Goal: Transaction & Acquisition: Download file/media

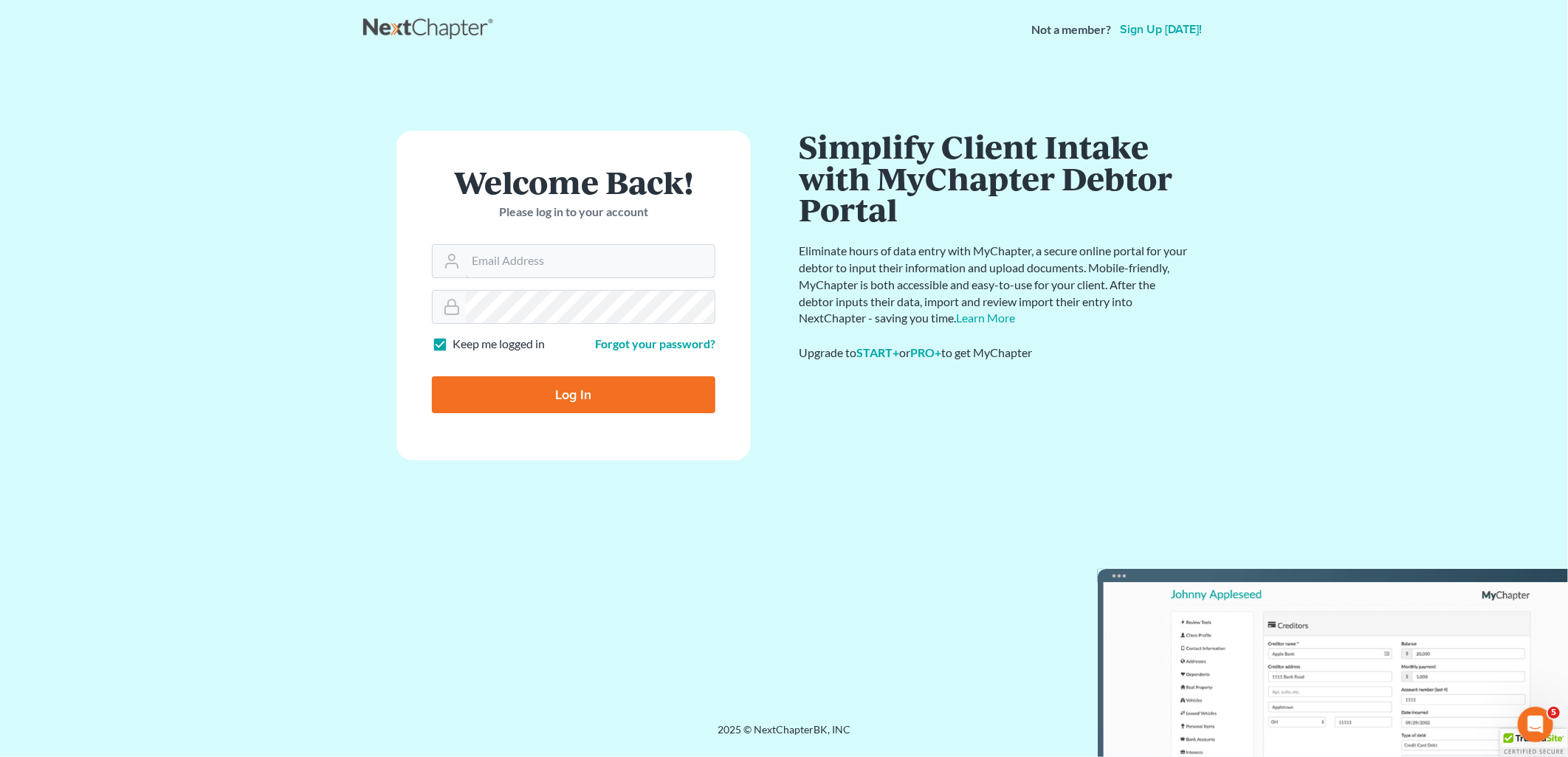
type input "[PERSON_NAME][EMAIL_ADDRESS][DOMAIN_NAME]"
drag, startPoint x: 592, startPoint y: 398, endPoint x: 580, endPoint y: 397, distance: 12.0
click at [591, 398] on input "Log In" at bounding box center [573, 394] width 284 height 37
type input "Thinking..."
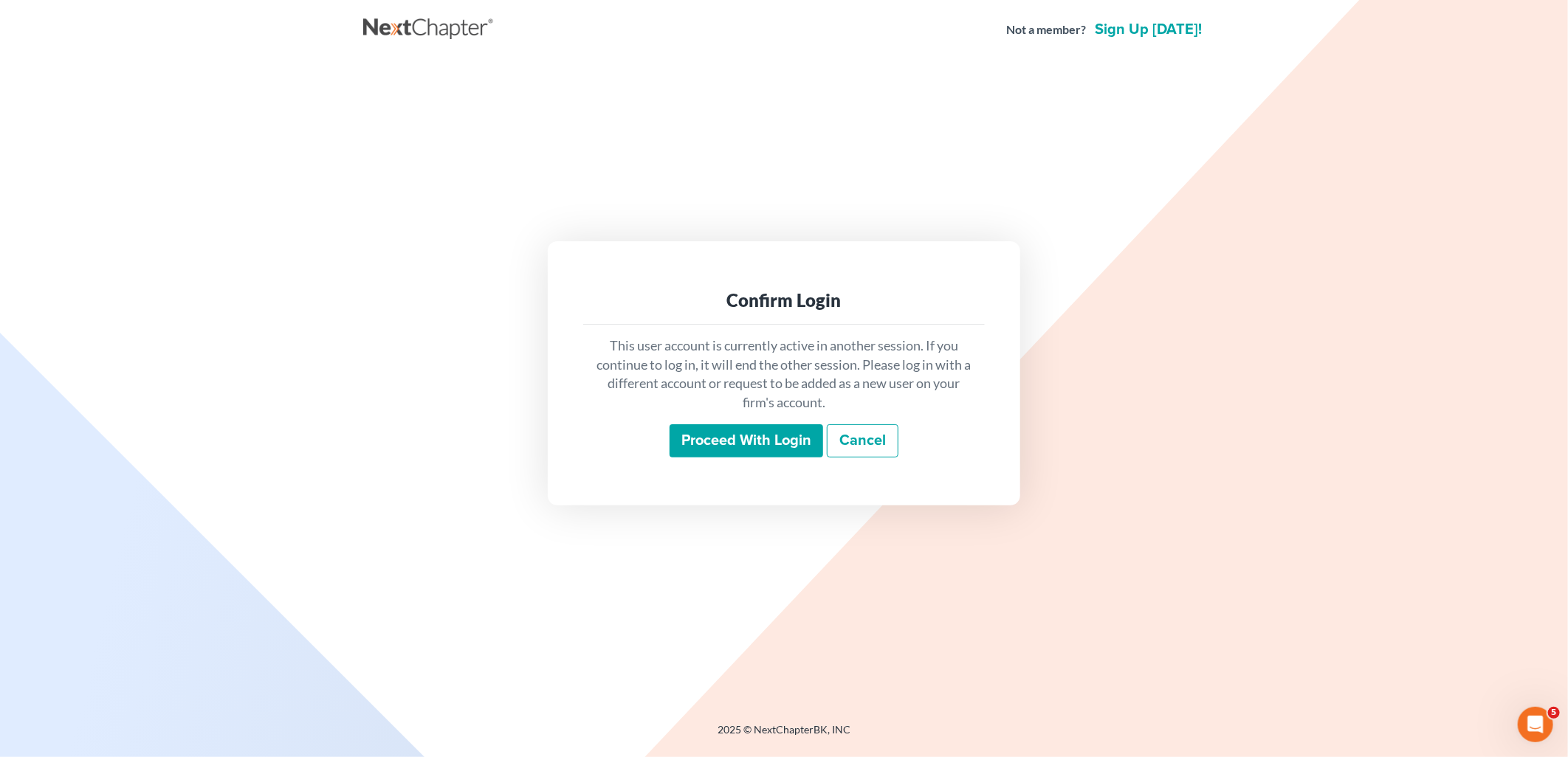
click at [757, 446] on input "Proceed with login" at bounding box center [746, 441] width 153 height 34
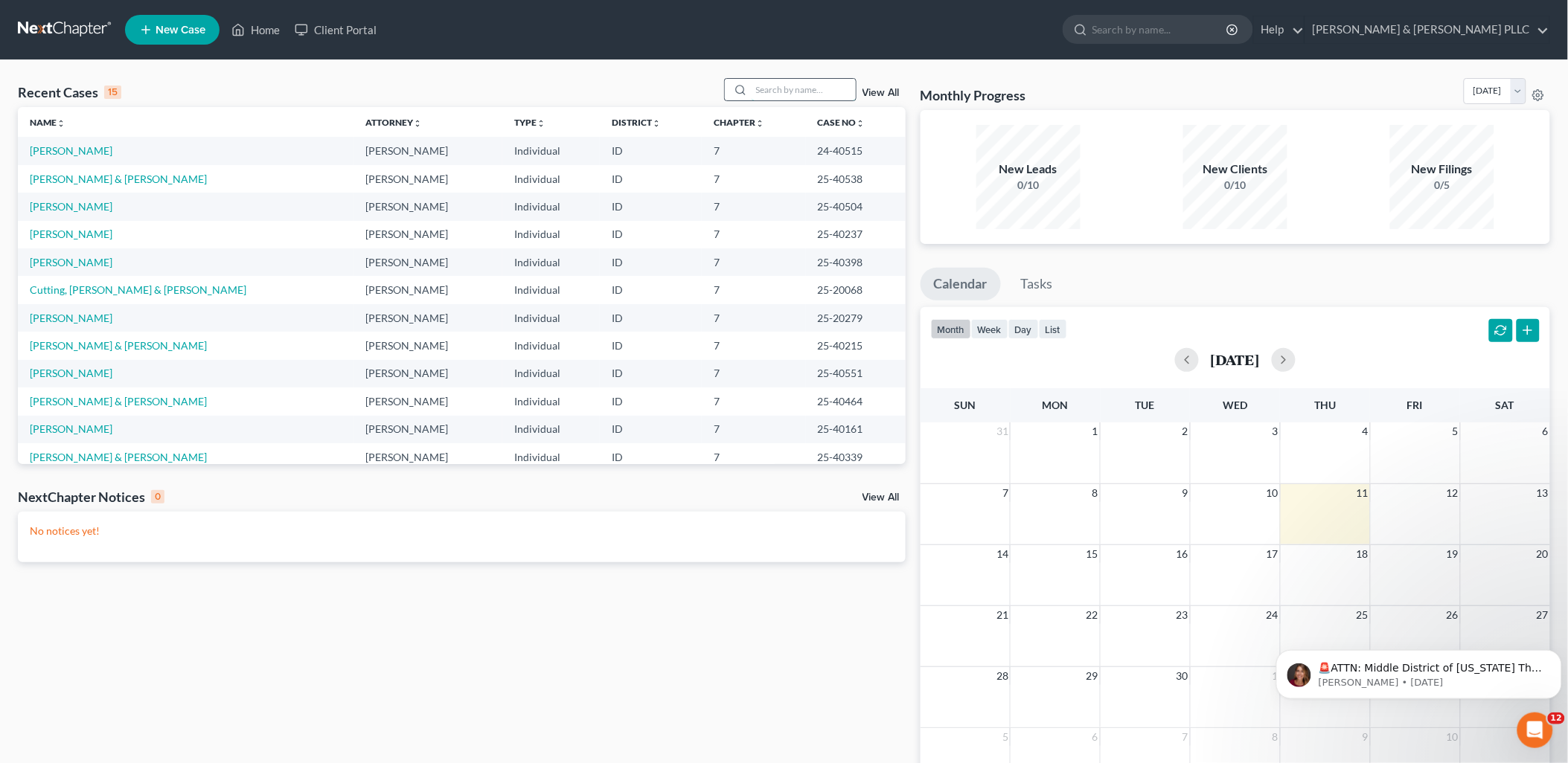
click at [785, 88] on input "search" at bounding box center [804, 89] width 105 height 21
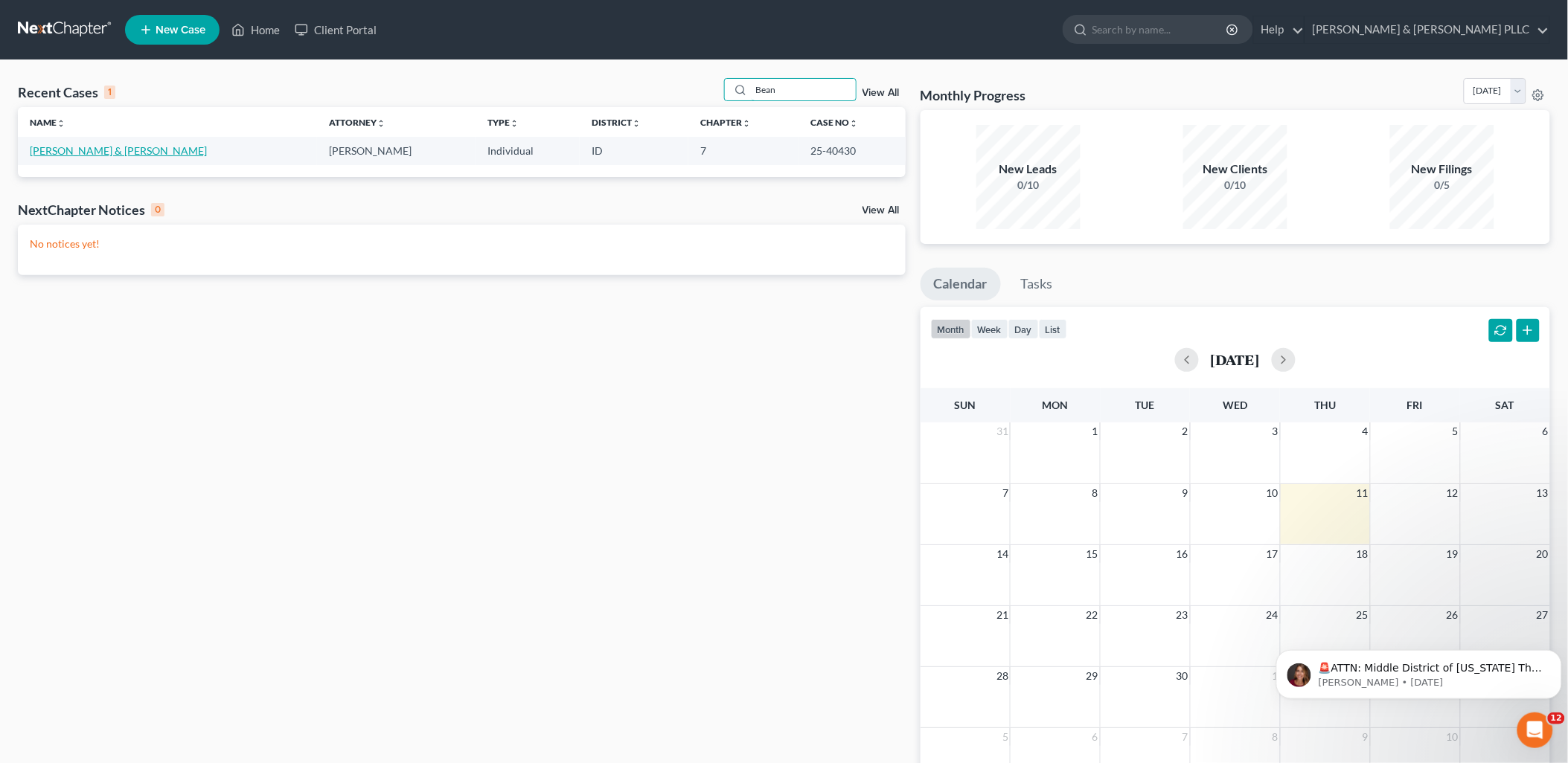
type input "Bean"
click at [90, 152] on link "[PERSON_NAME] & [PERSON_NAME]" at bounding box center [119, 150] width 177 height 13
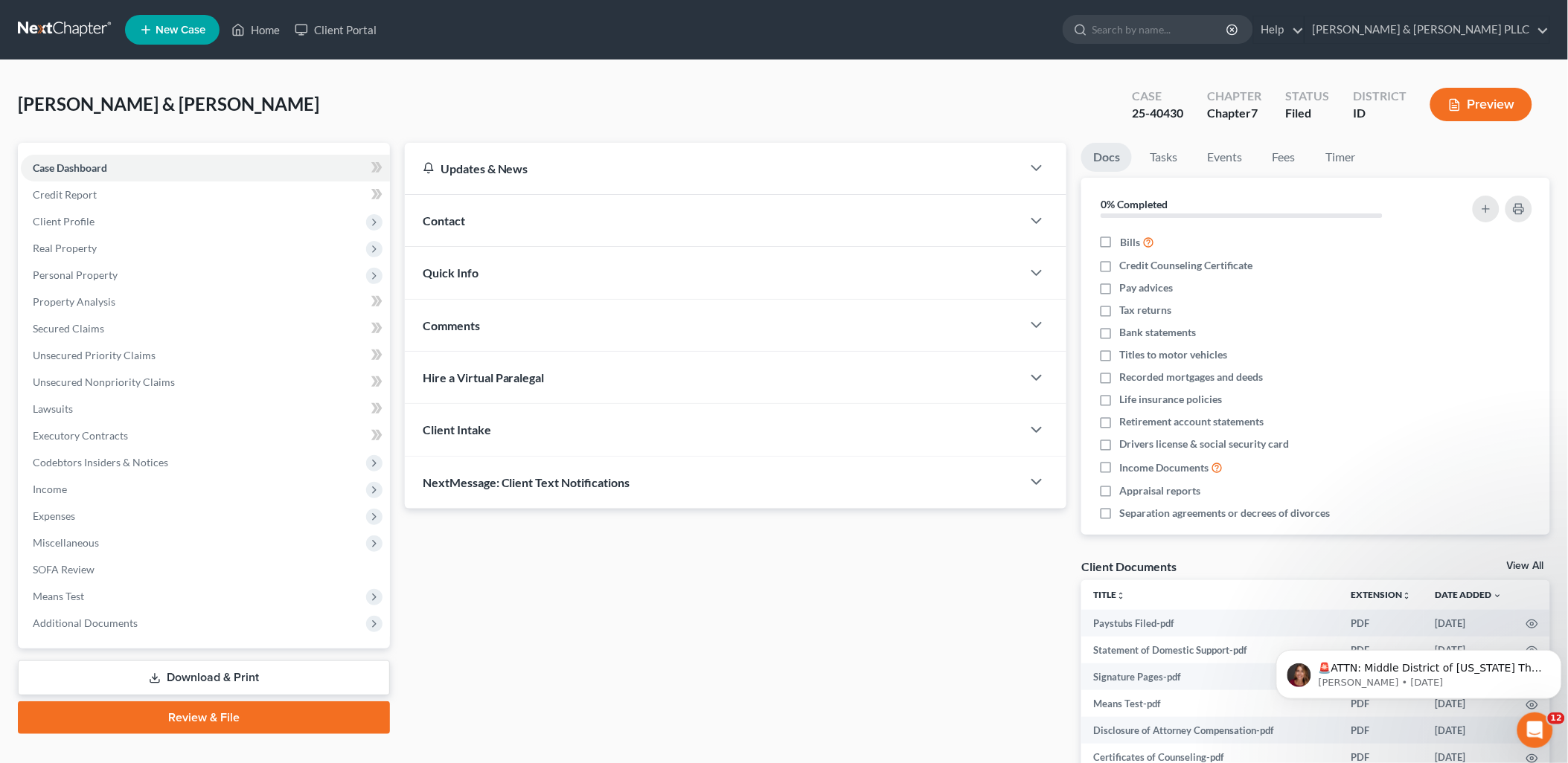
click at [221, 675] on link "Download & Print" at bounding box center [204, 678] width 372 height 35
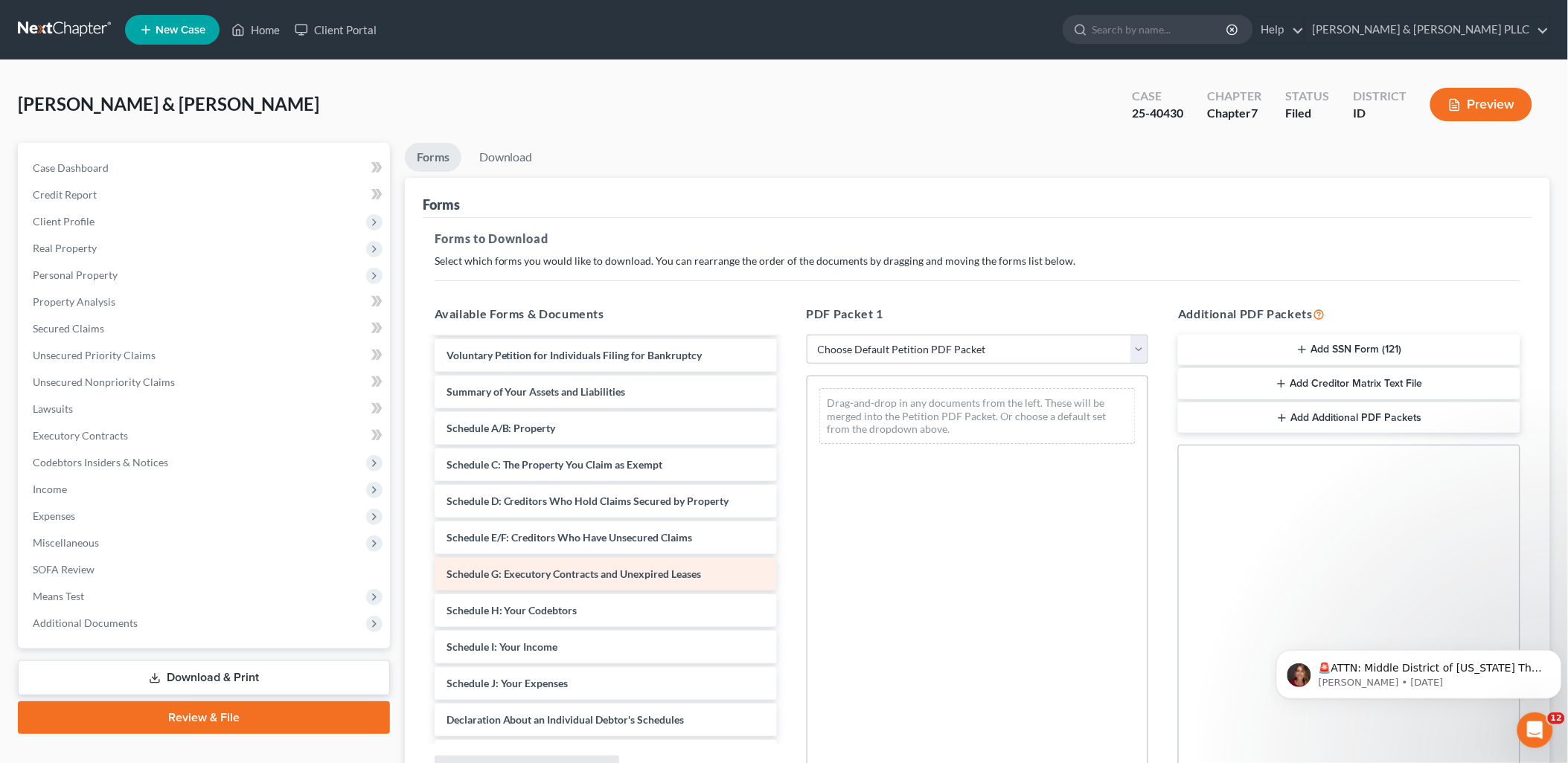
scroll to position [248, 0]
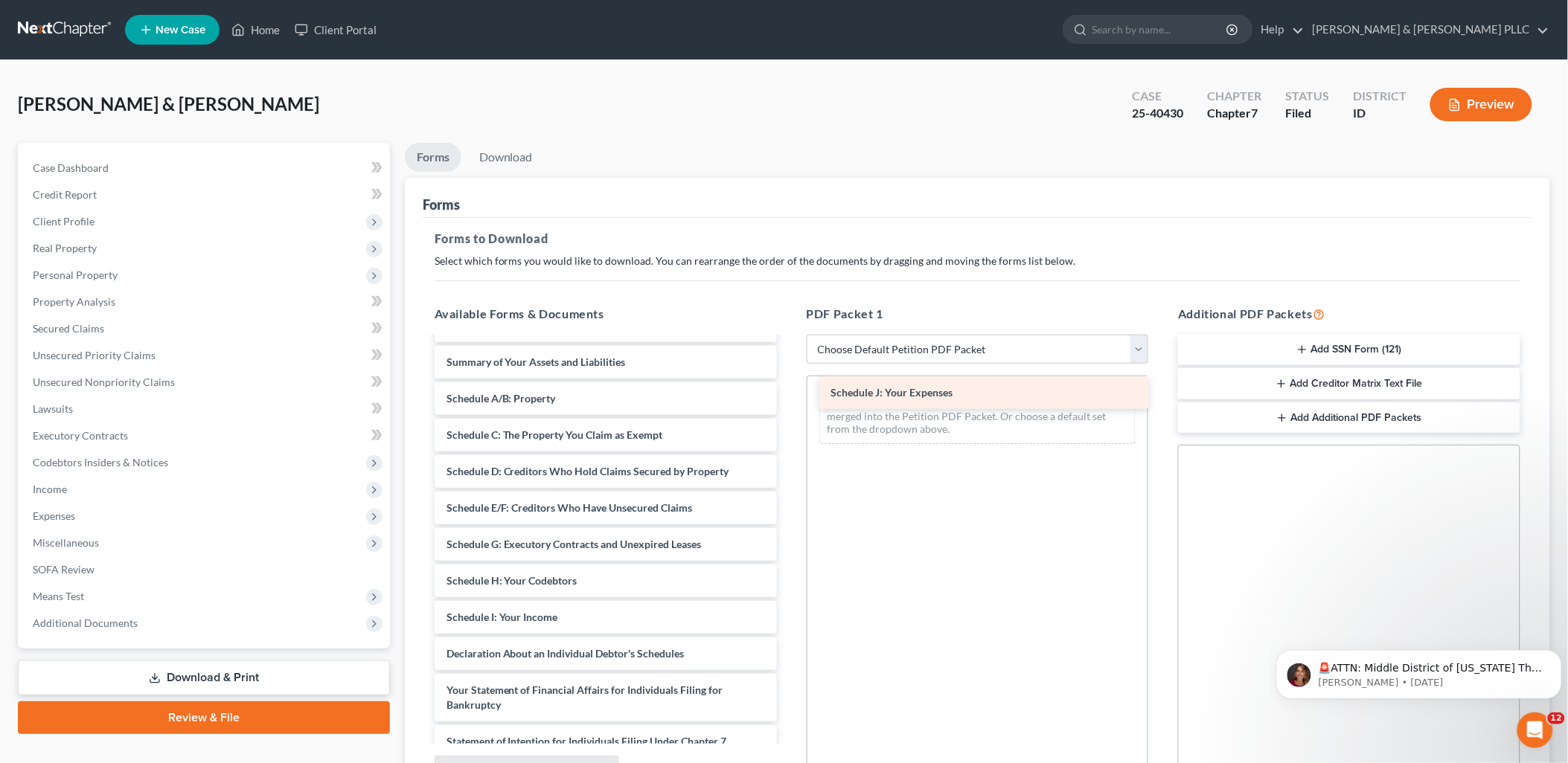
drag, startPoint x: 695, startPoint y: 652, endPoint x: 1079, endPoint y: 392, distance: 463.7
click at [789, 392] on div "Schedule J: Your Expenses Paystubs Filed-pdf Statement of Domestic Support-pdf …" at bounding box center [606, 530] width 366 height 879
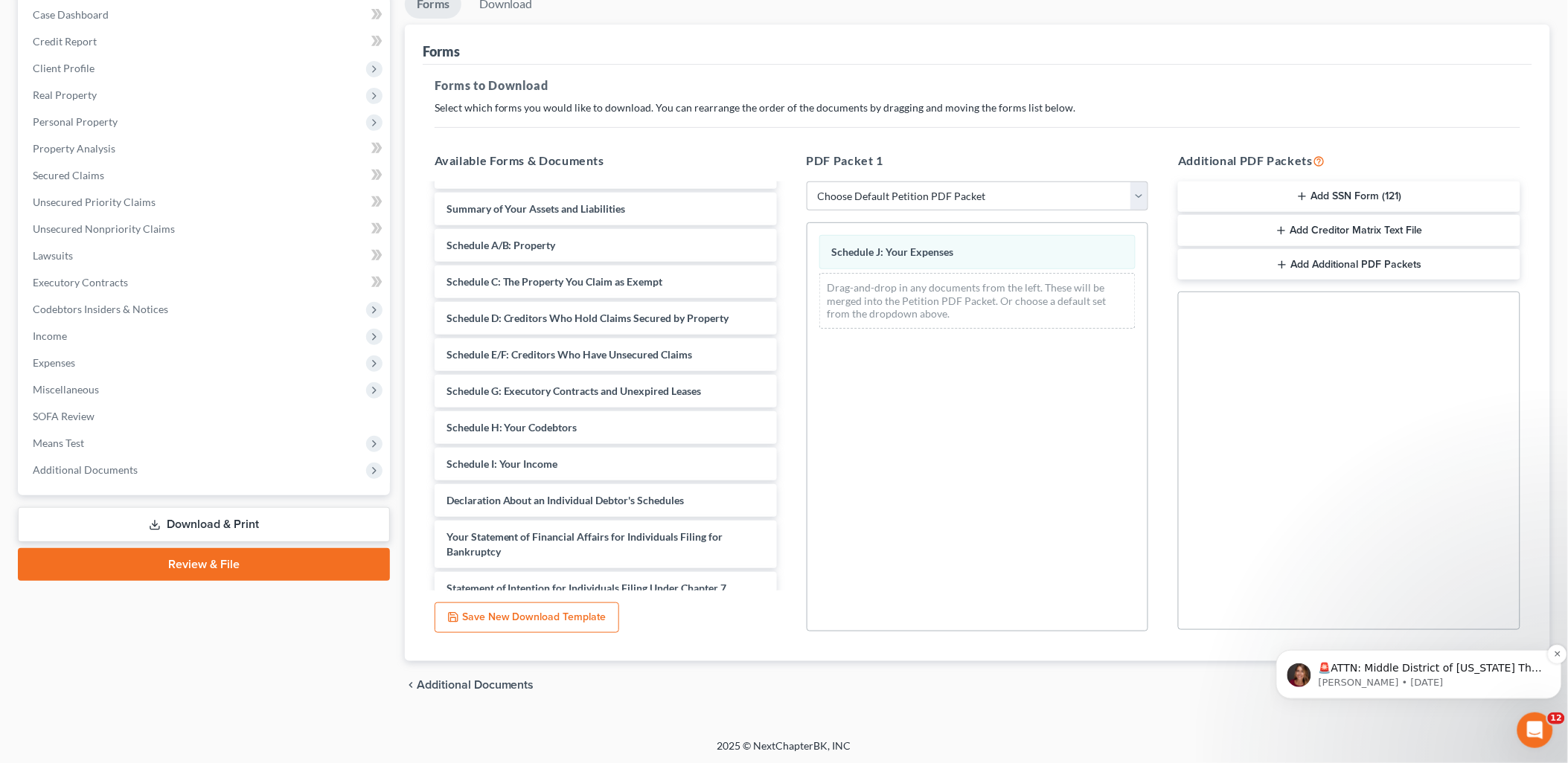
scroll to position [154, 0]
drag, startPoint x: 1302, startPoint y: 750, endPoint x: 1334, endPoint y: 745, distance: 32.4
click at [1302, 751] on footer "2025 © NextChapterBK, INC" at bounding box center [784, 750] width 1568 height 27
click at [1553, 649] on icon "Dismiss notification" at bounding box center [1557, 653] width 8 height 8
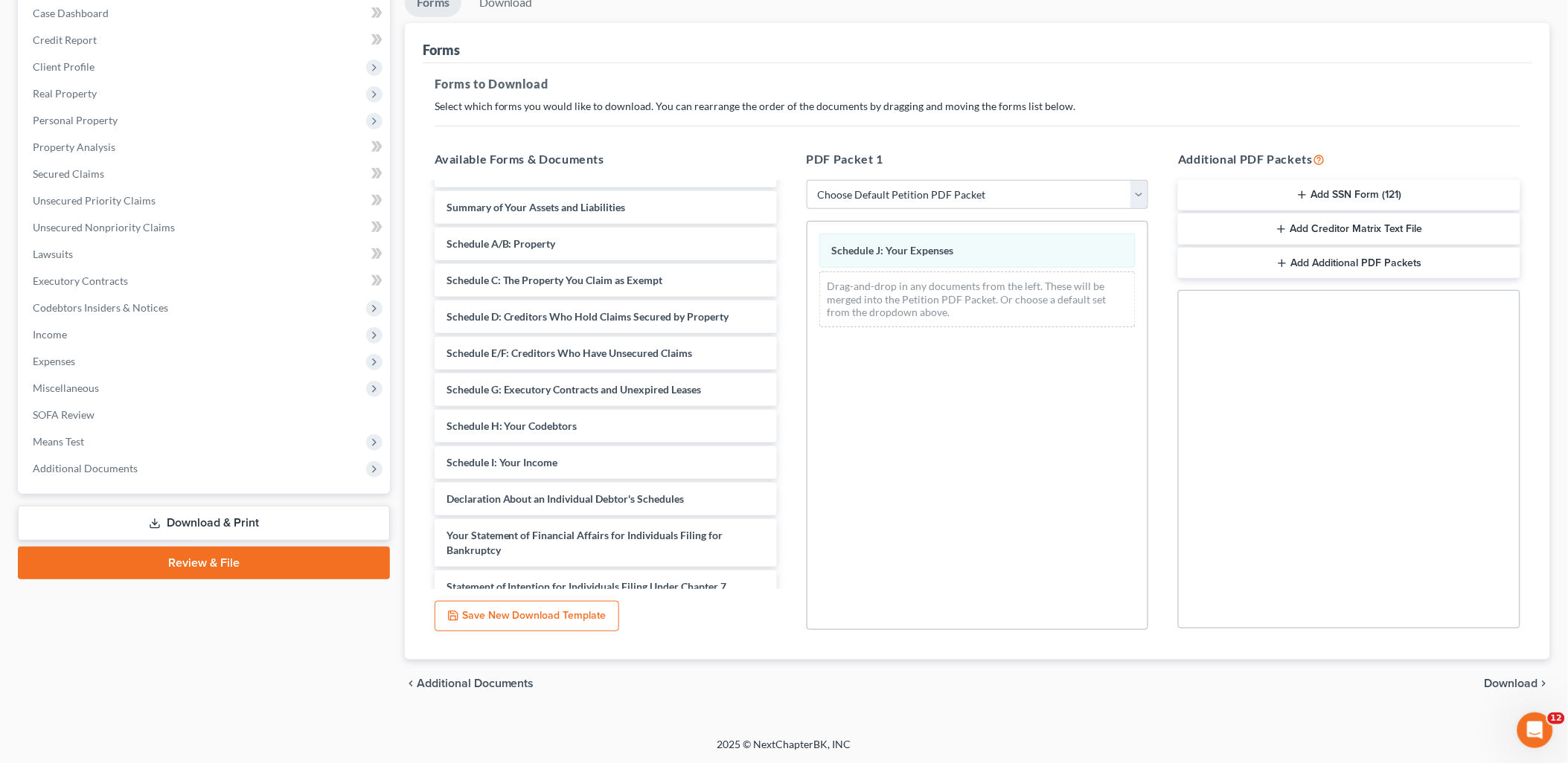
click at [1515, 682] on span "Download" at bounding box center [1511, 683] width 54 height 12
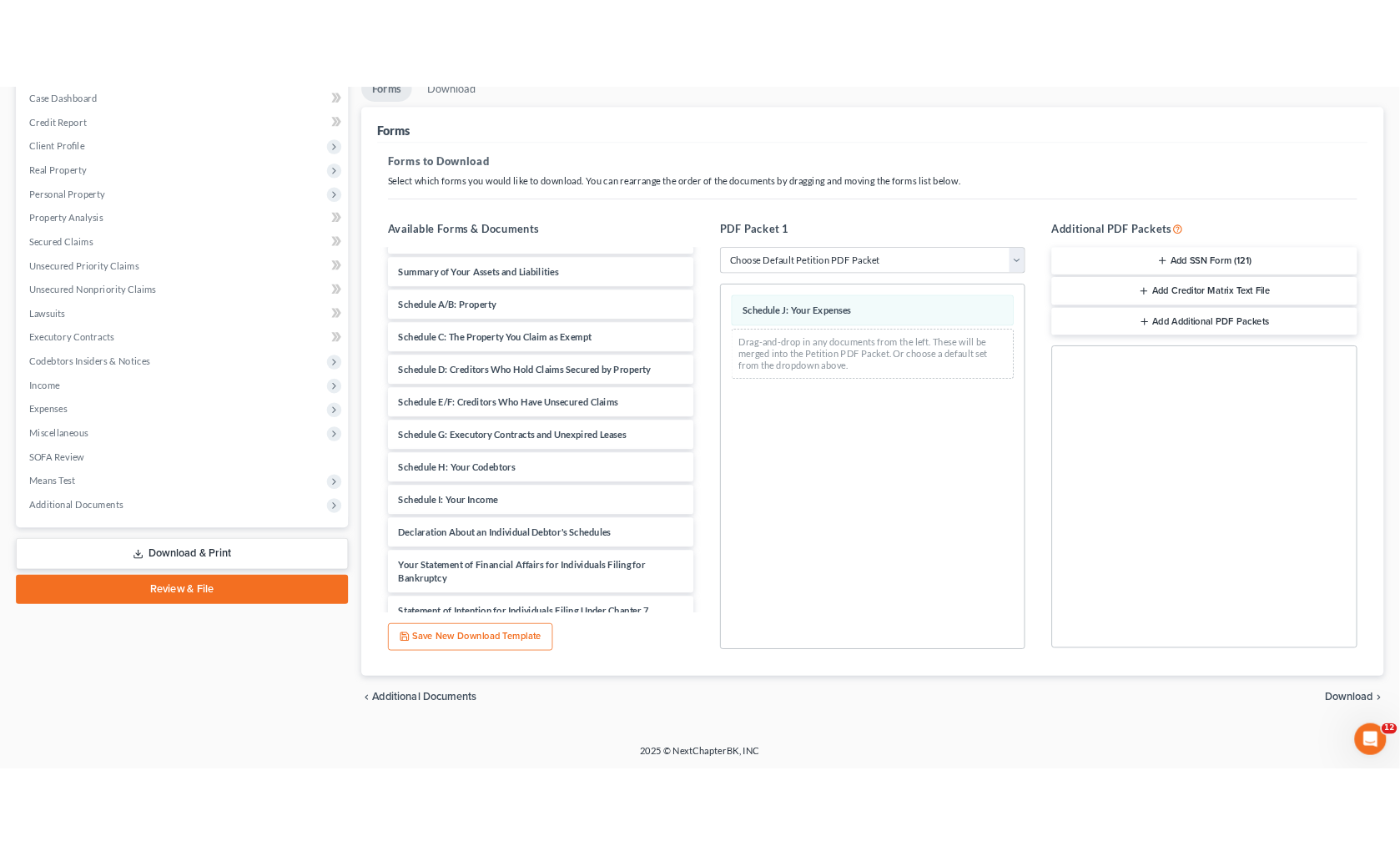
scroll to position [28, 0]
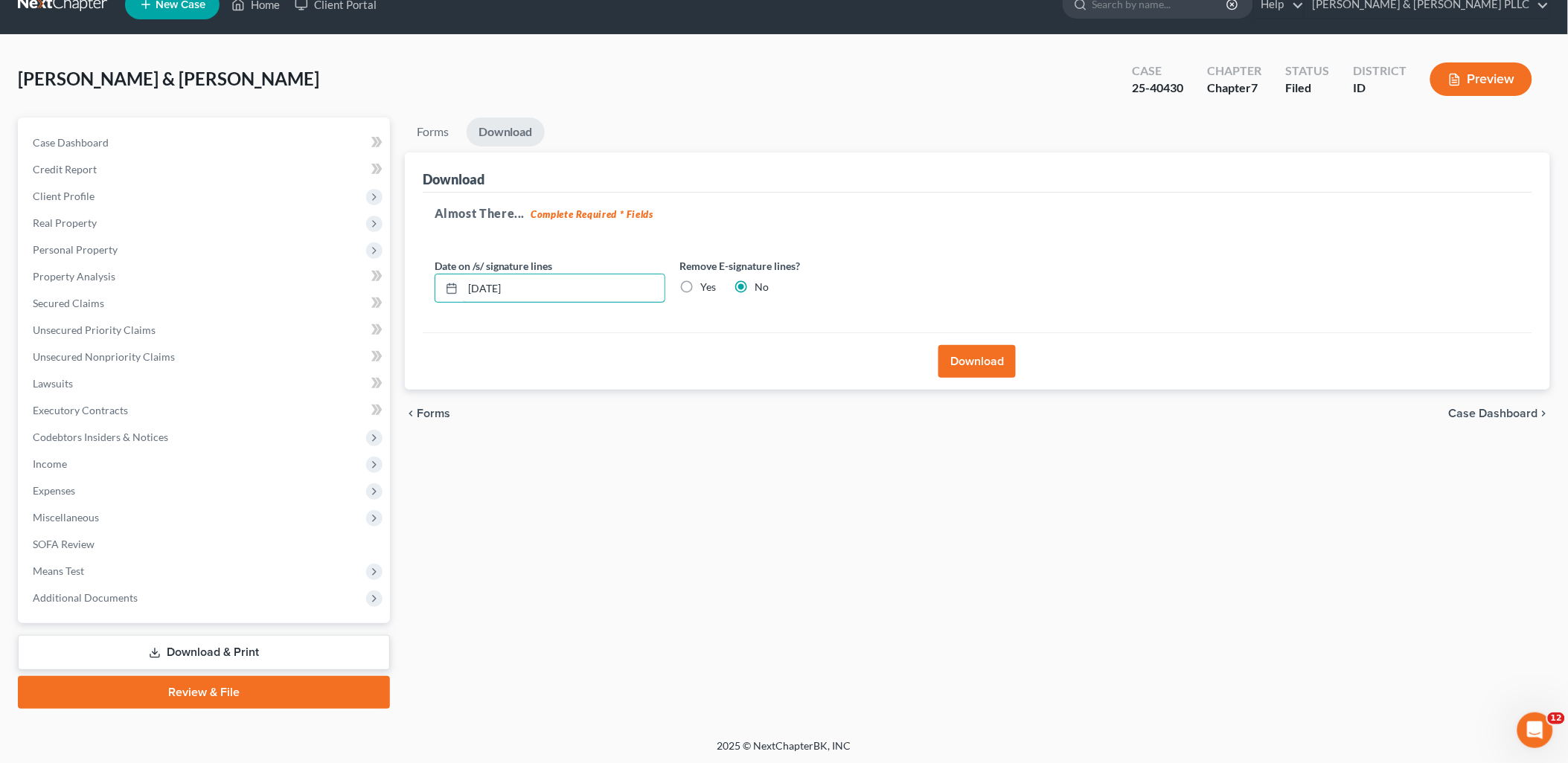
drag, startPoint x: 548, startPoint y: 277, endPoint x: 0, endPoint y: 347, distance: 552.5
click at [0, 351] on div "[PERSON_NAME] & [PERSON_NAME] Upgraded Case 25-40430 Chapter Chapter 7 Status F…" at bounding box center [784, 386] width 1568 height 704
click at [701, 285] on label "Yes" at bounding box center [709, 287] width 16 height 15
click at [707, 285] on input "Yes" at bounding box center [712, 284] width 10 height 9
radio input "true"
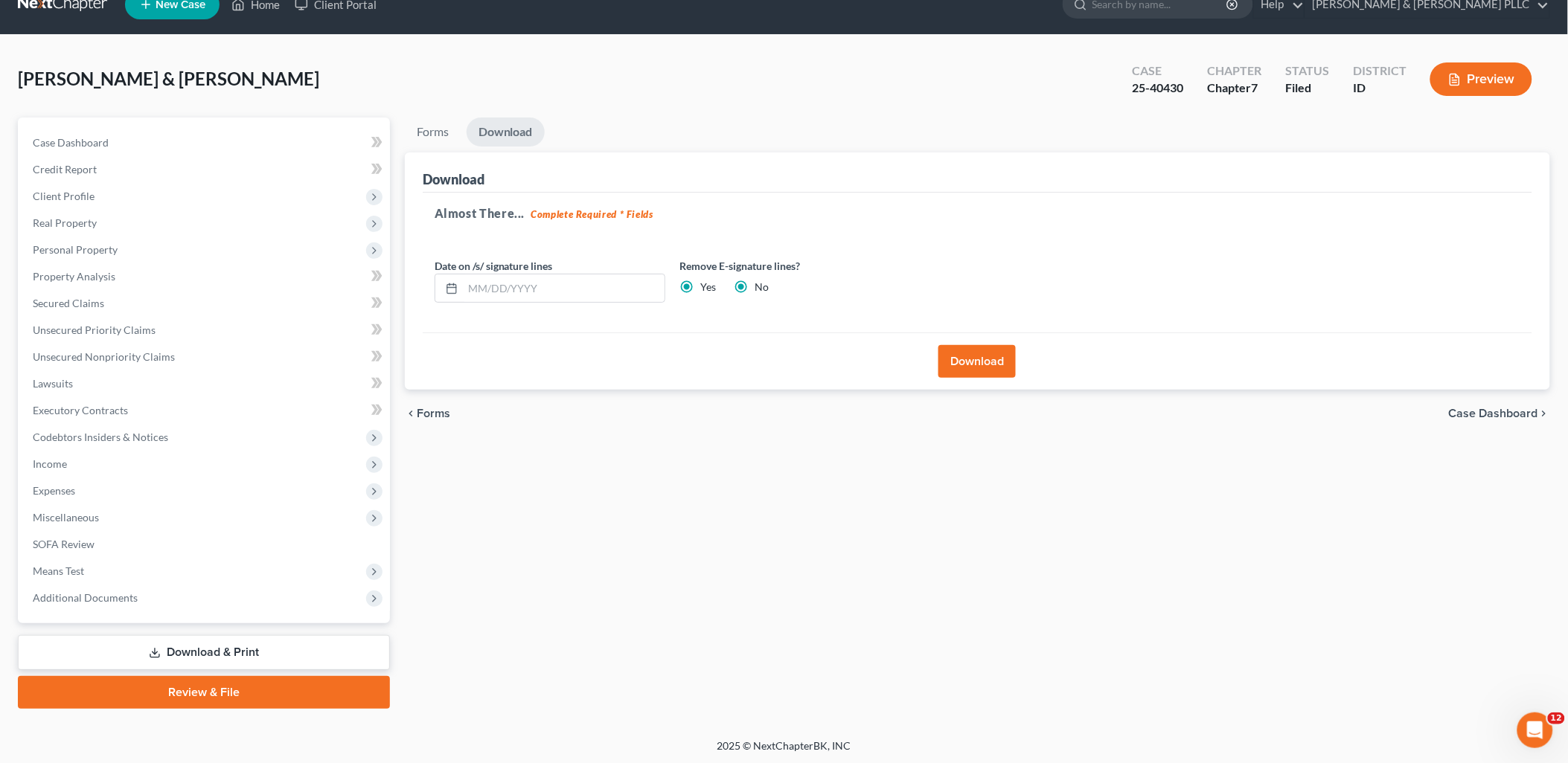
radio input "false"
click at [997, 355] on button "Download" at bounding box center [977, 361] width 78 height 32
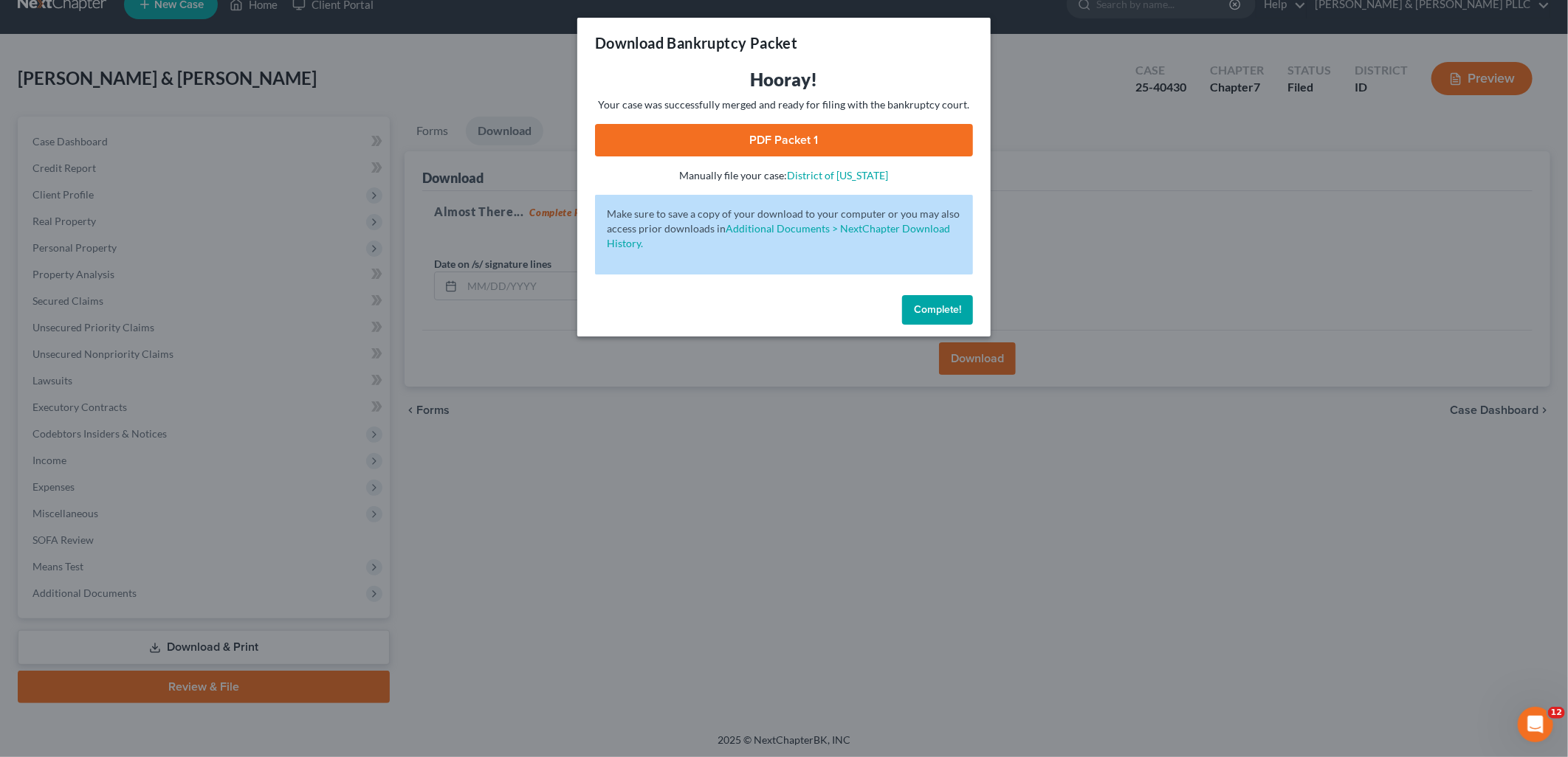
click at [801, 133] on link "PDF Packet 1" at bounding box center [783, 140] width 378 height 32
drag, startPoint x: 947, startPoint y: 308, endPoint x: 841, endPoint y: 272, distance: 111.9
click at [946, 309] on span "Complete!" at bounding box center [937, 309] width 47 height 13
